Goal: Information Seeking & Learning: Learn about a topic

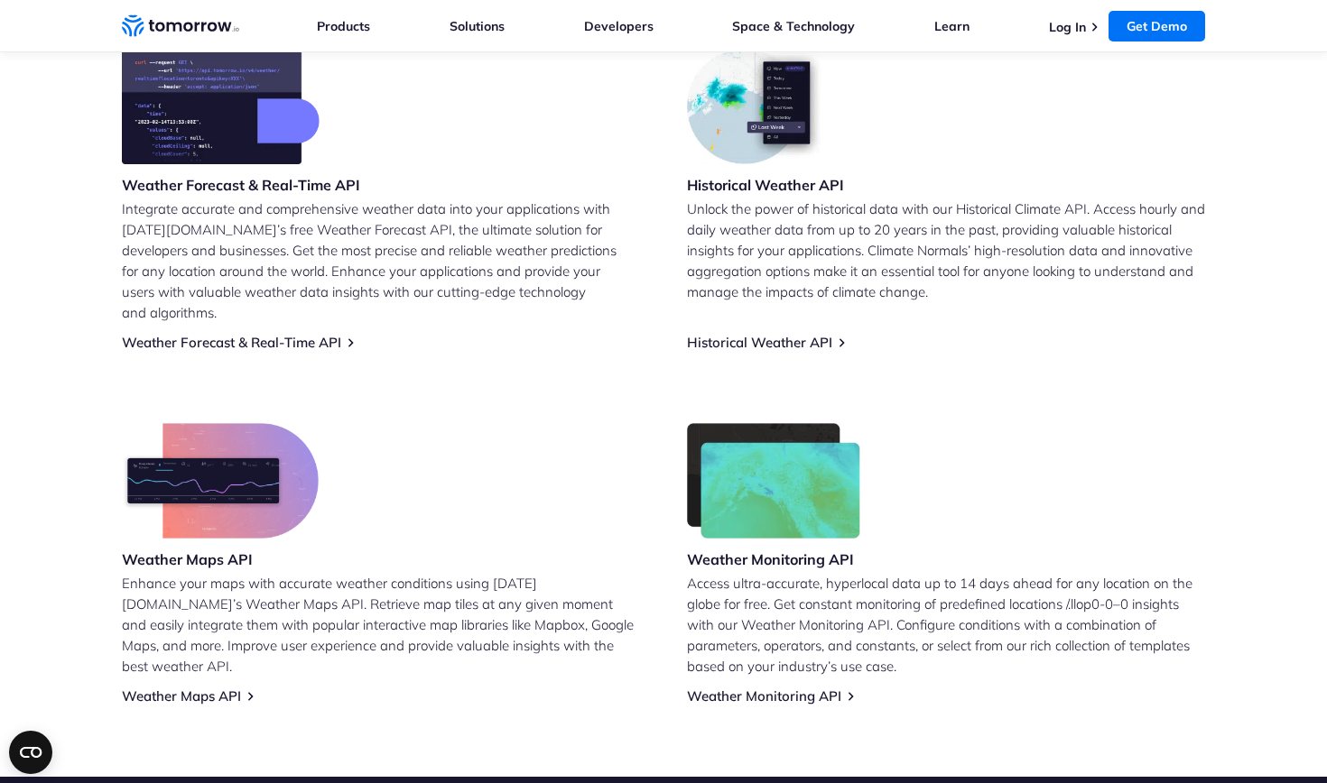
scroll to position [786, 0]
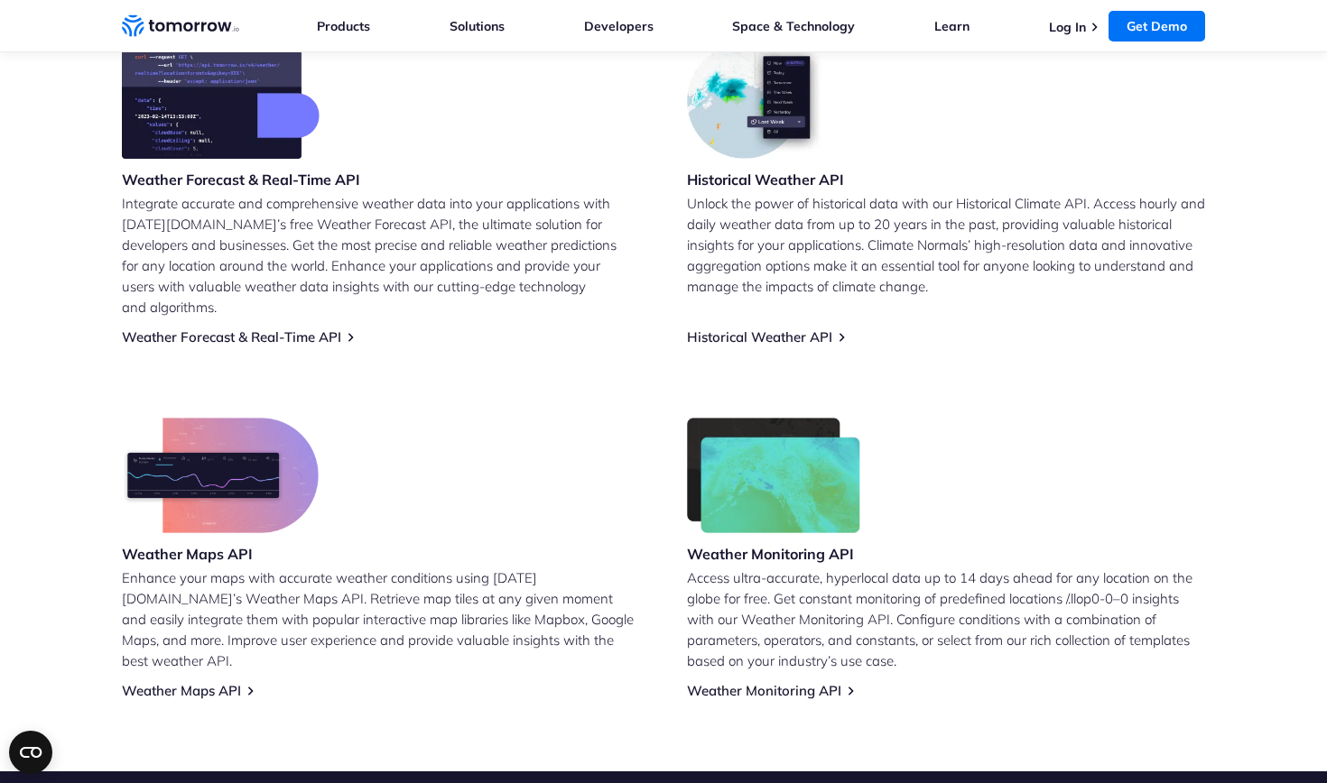
click at [794, 232] on p "Unlock the power of historical data with our Historical Climate API. Access hou…" at bounding box center [946, 245] width 518 height 104
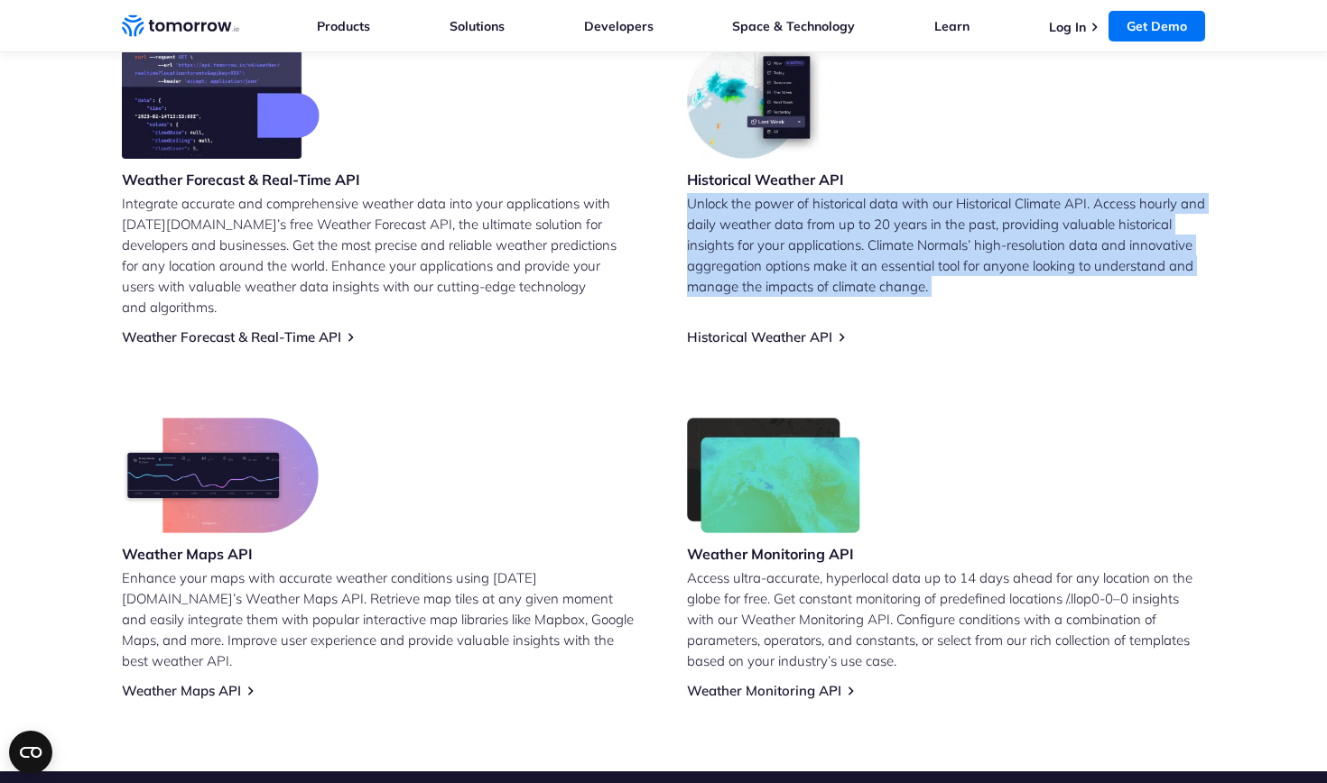
click at [794, 232] on p "Unlock the power of historical data with our Historical Climate API. Access hou…" at bounding box center [946, 245] width 518 height 104
click at [801, 283] on p "Unlock the power of historical data with our Historical Climate API. Access hou…" at bounding box center [946, 245] width 518 height 104
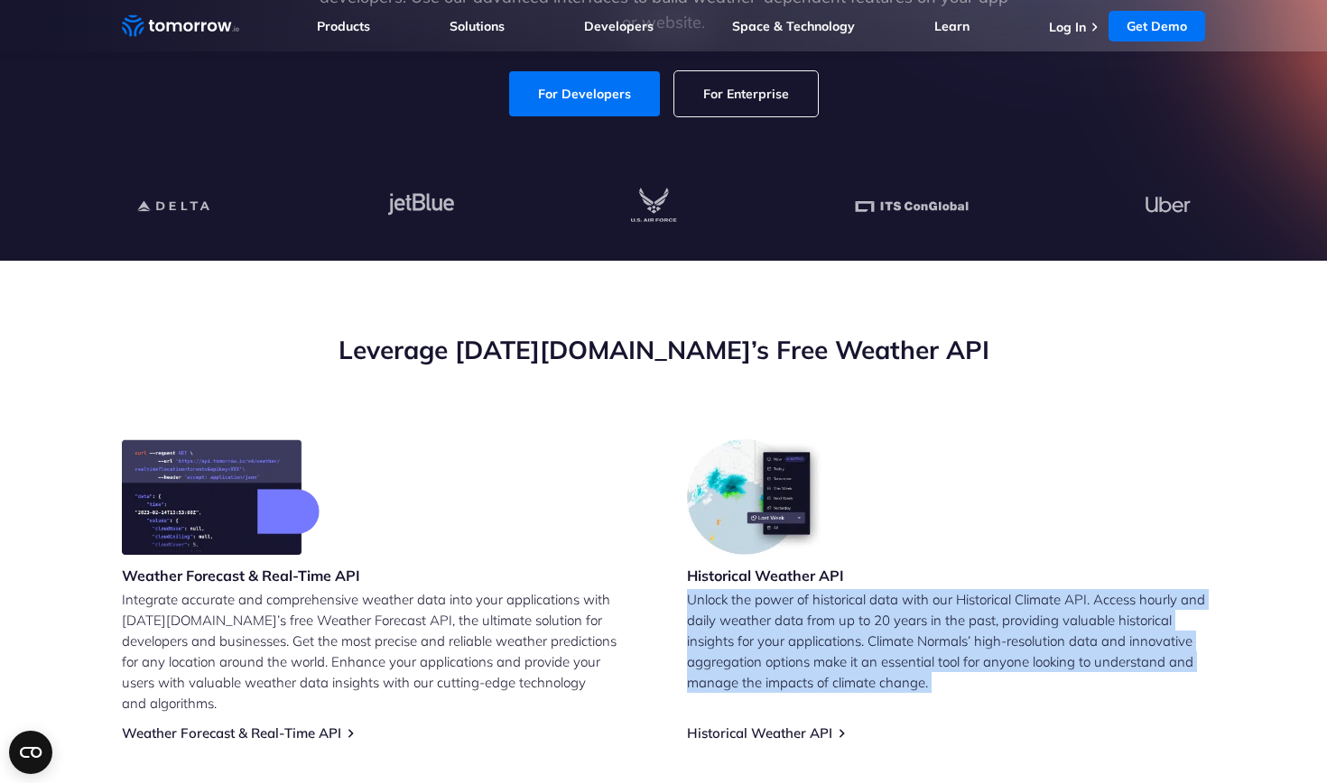
scroll to position [490, 0]
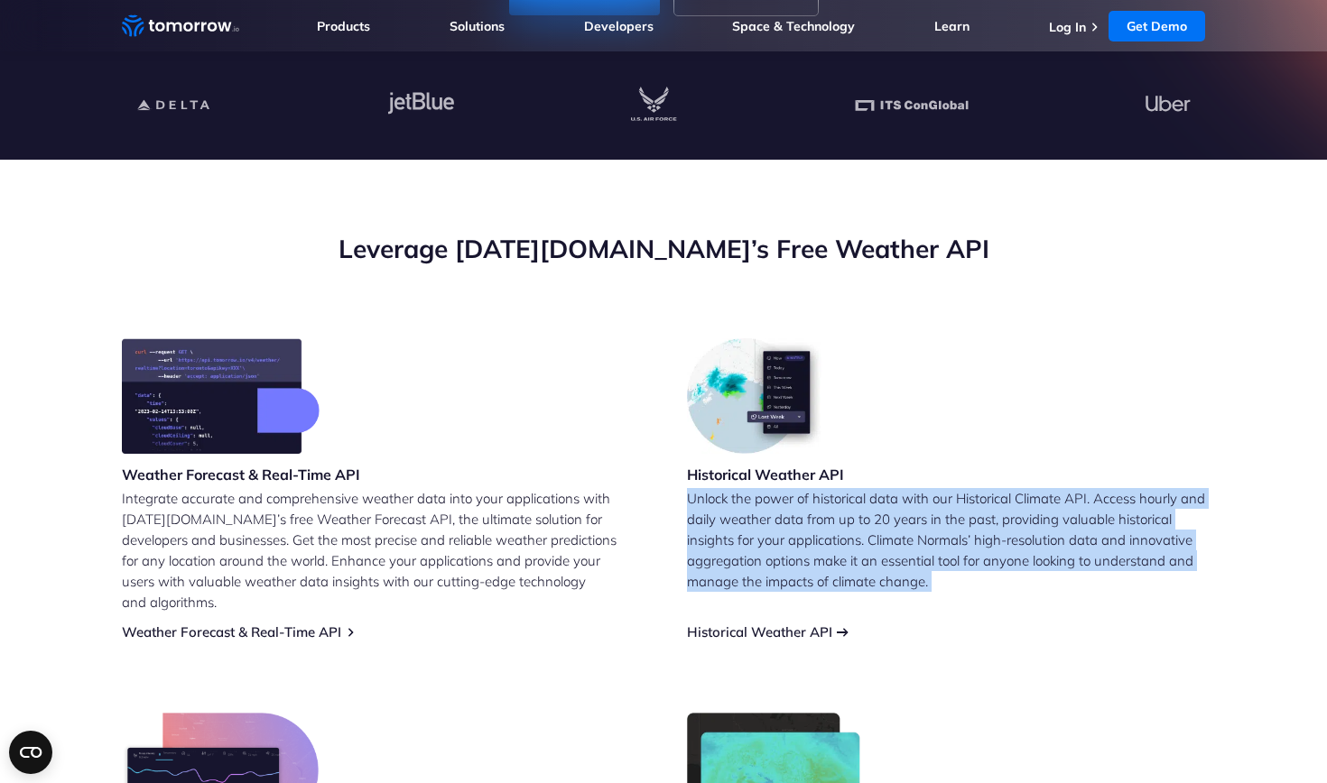
click at [783, 624] on link "Historical Weather API" at bounding box center [759, 632] width 145 height 17
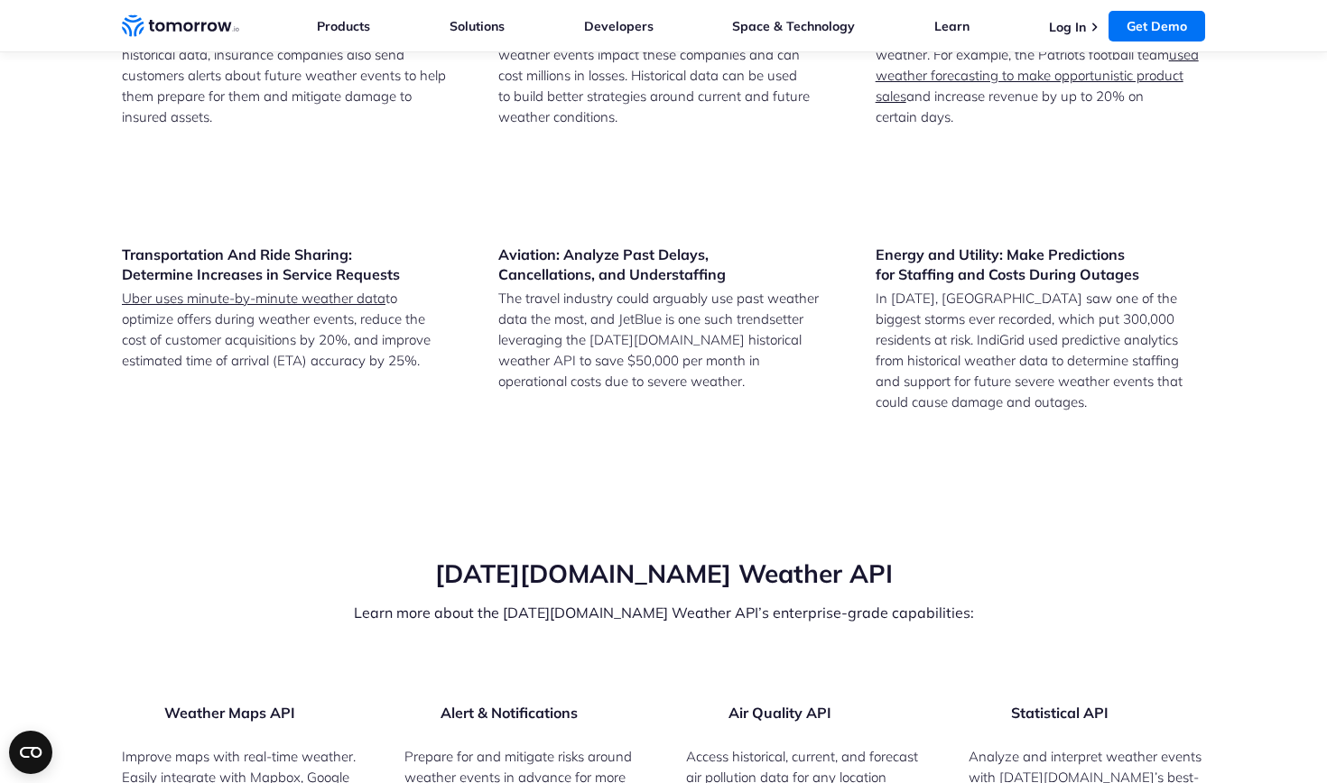
scroll to position [4016, 0]
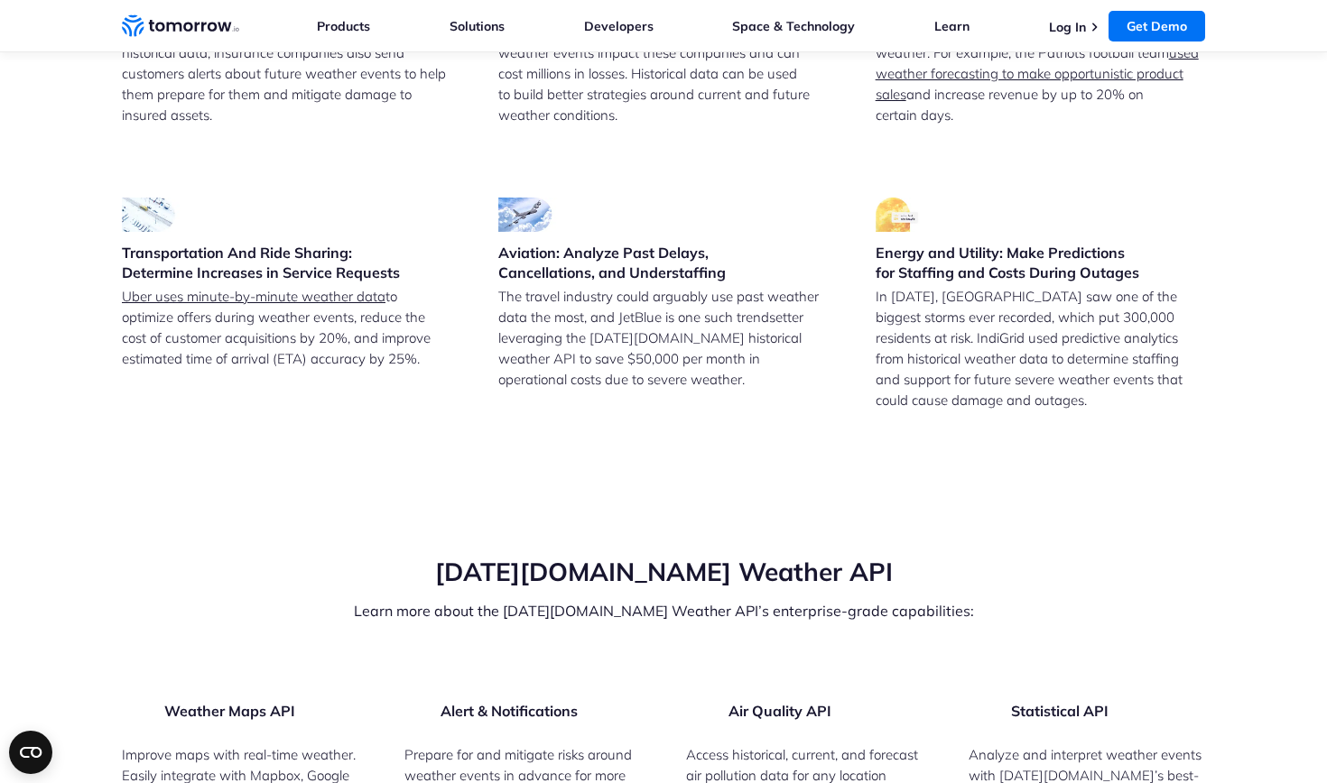
scroll to position [3969, 0]
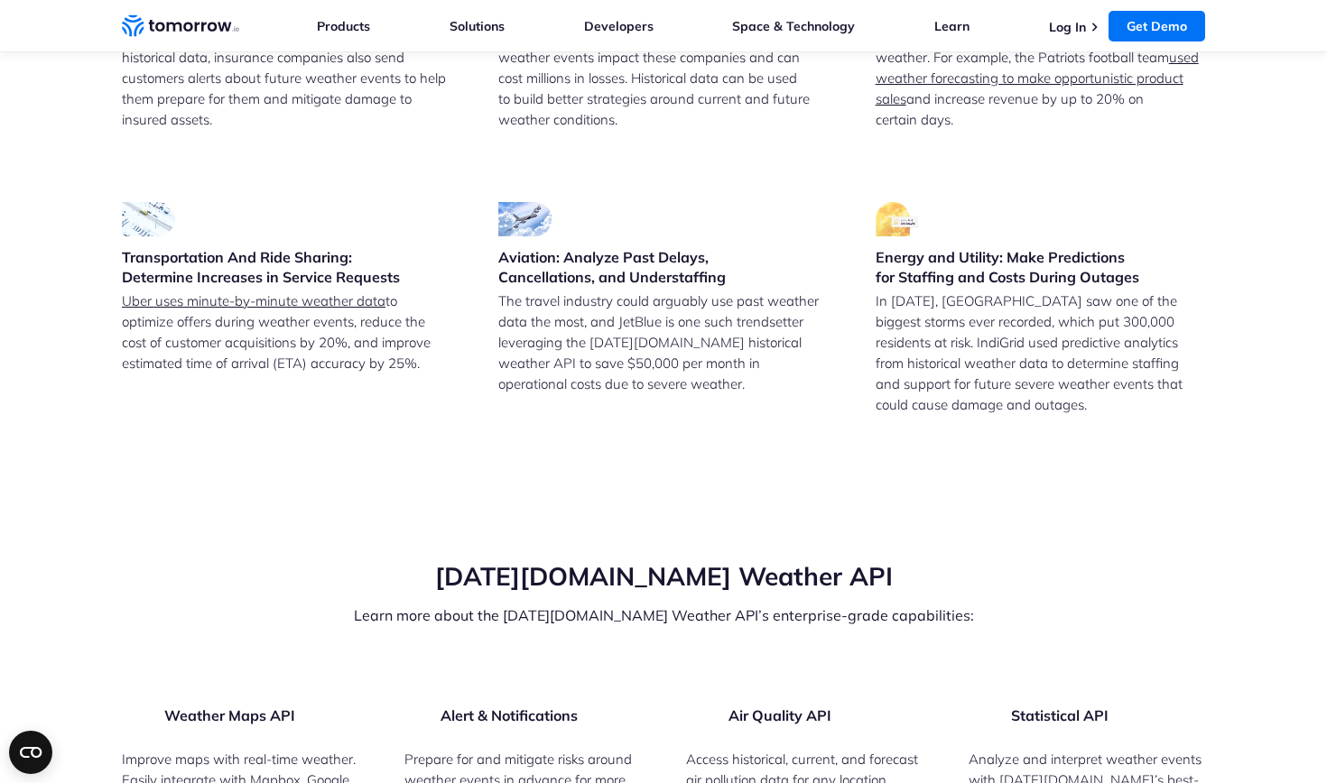
click at [0, 0] on input "New York" at bounding box center [0, 0] width 0 height 0
